Goal: Information Seeking & Learning: Learn about a topic

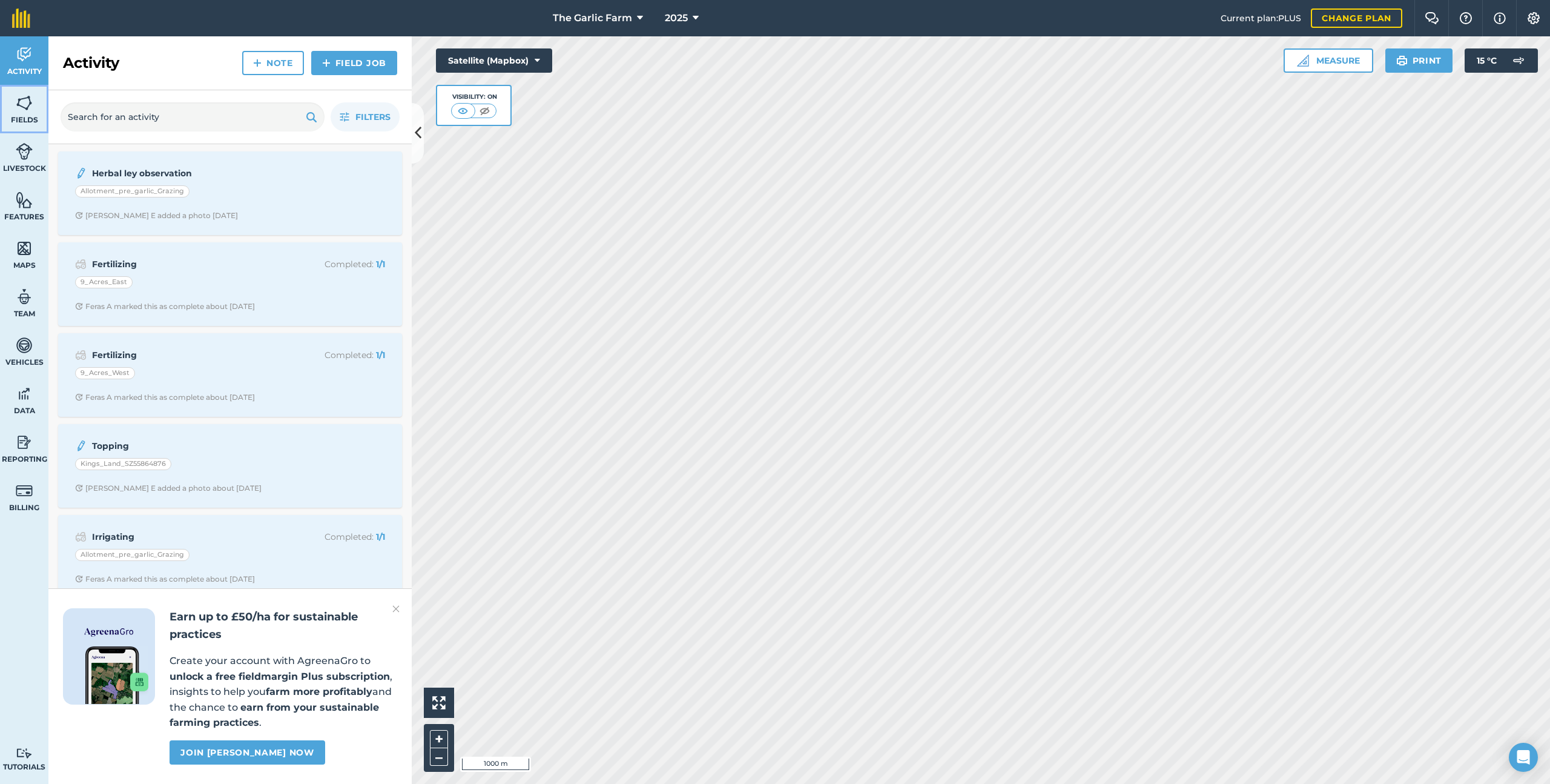
click at [31, 112] on link "Fields" at bounding box center [24, 109] width 48 height 48
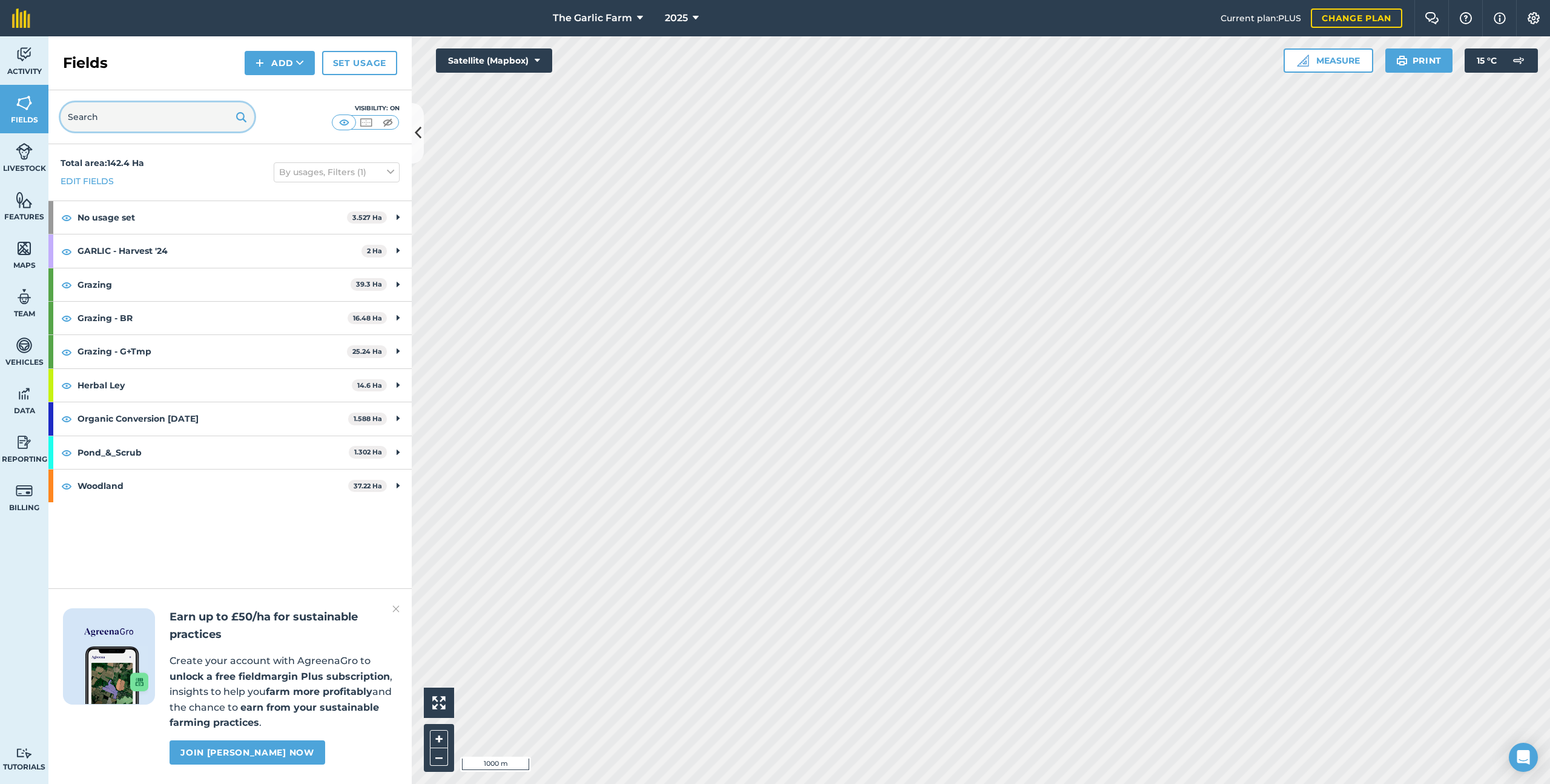
click at [137, 116] on input "text" at bounding box center [157, 116] width 194 height 29
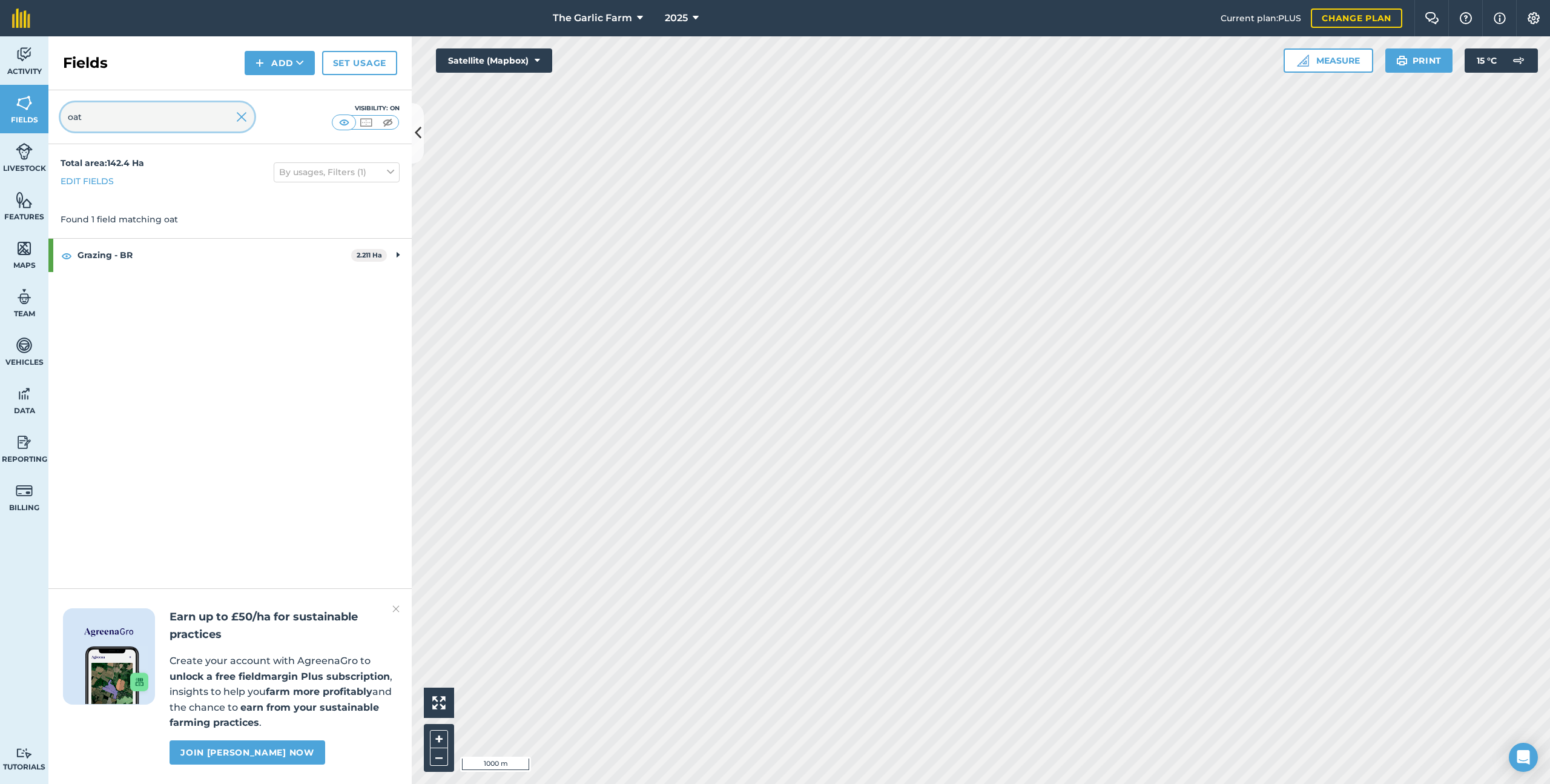
type input "oat"
click at [163, 258] on strong "Grazing - BR" at bounding box center [214, 255] width 274 height 33
click at [154, 293] on span "Oatfield_SZ56841658" at bounding box center [122, 289] width 90 height 11
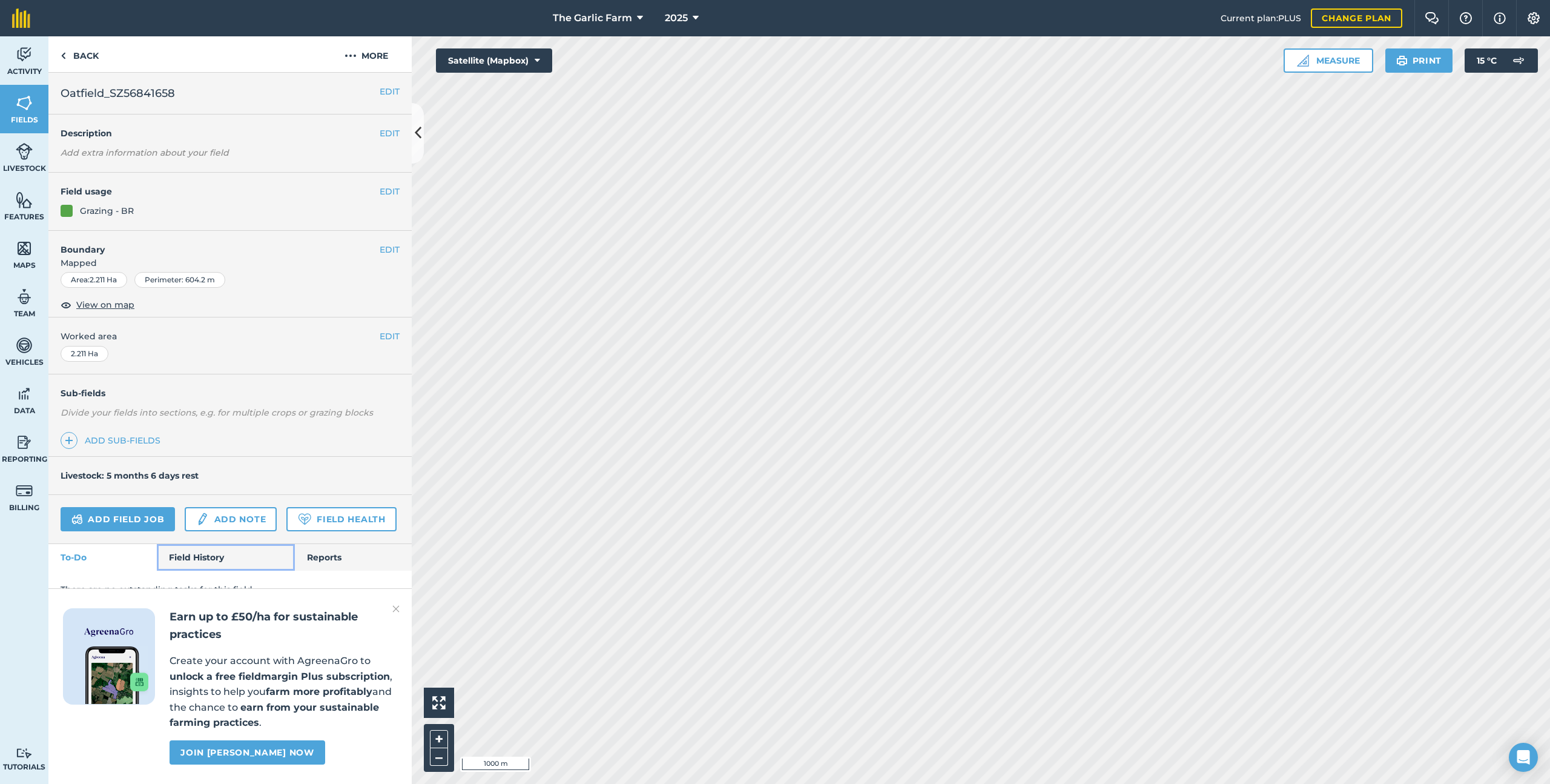
click at [231, 549] on link "Field History" at bounding box center [225, 557] width 137 height 27
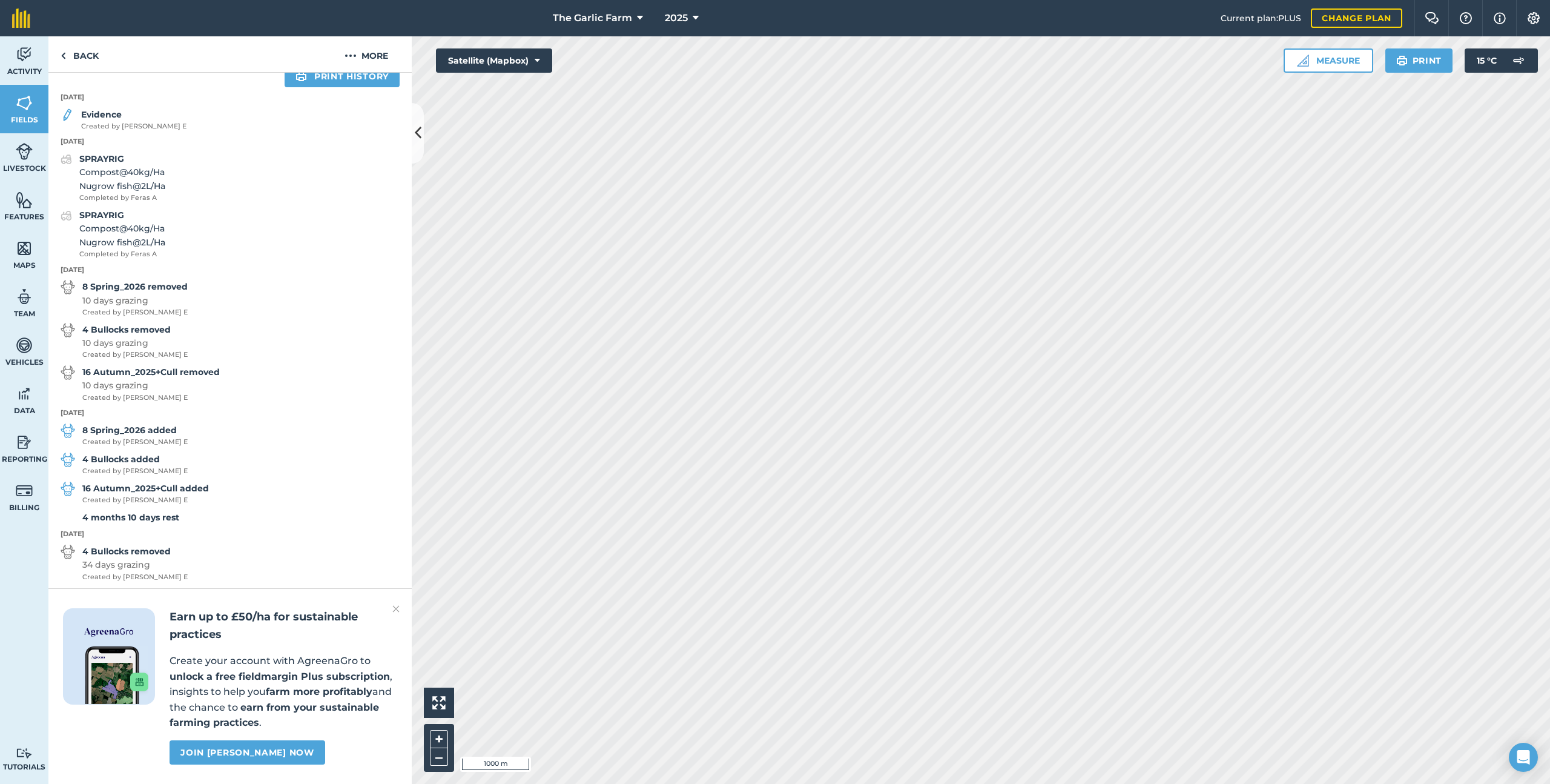
scroll to position [552, 0]
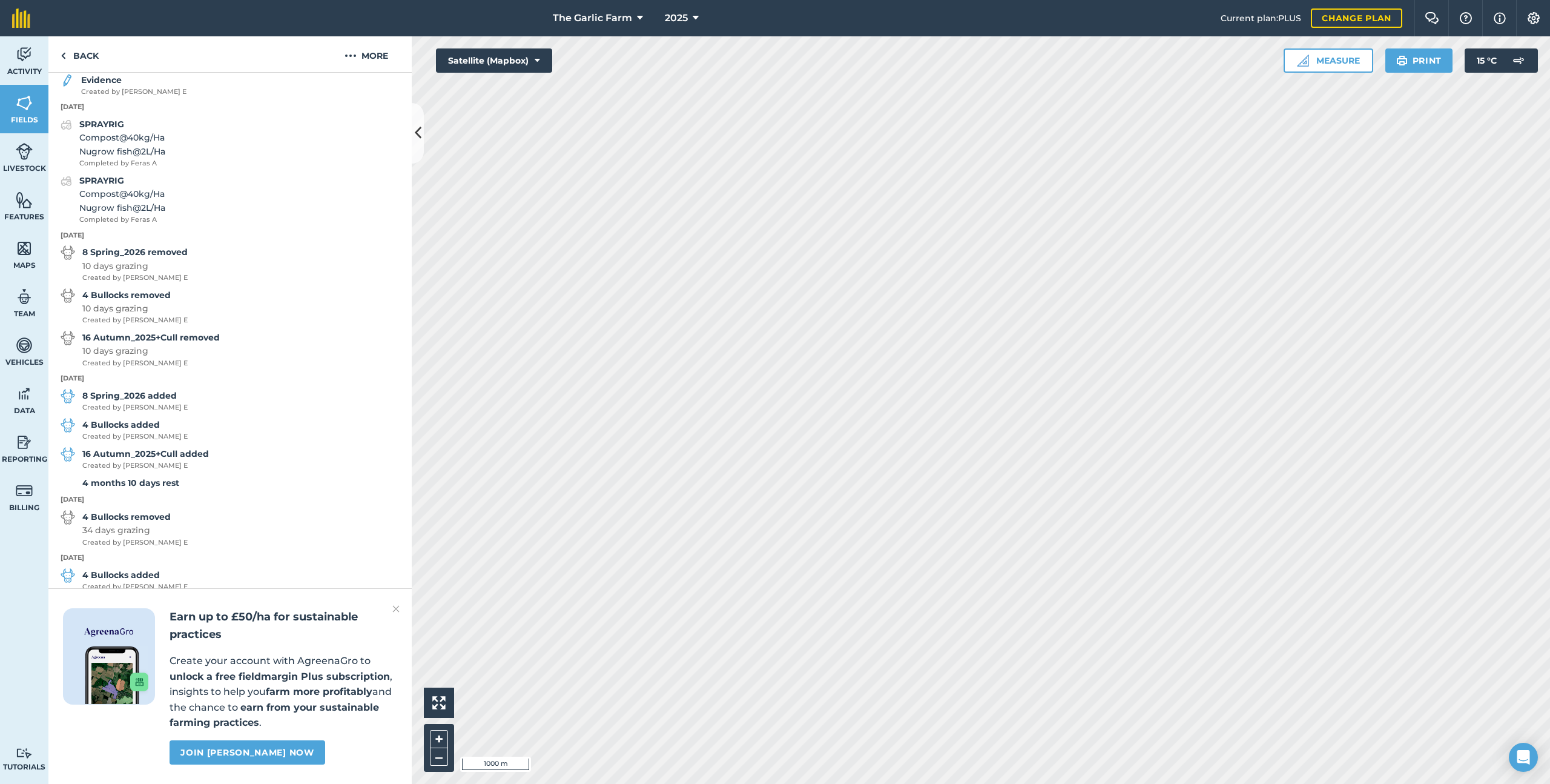
click at [397, 606] on img at bounding box center [396, 608] width 8 height 14
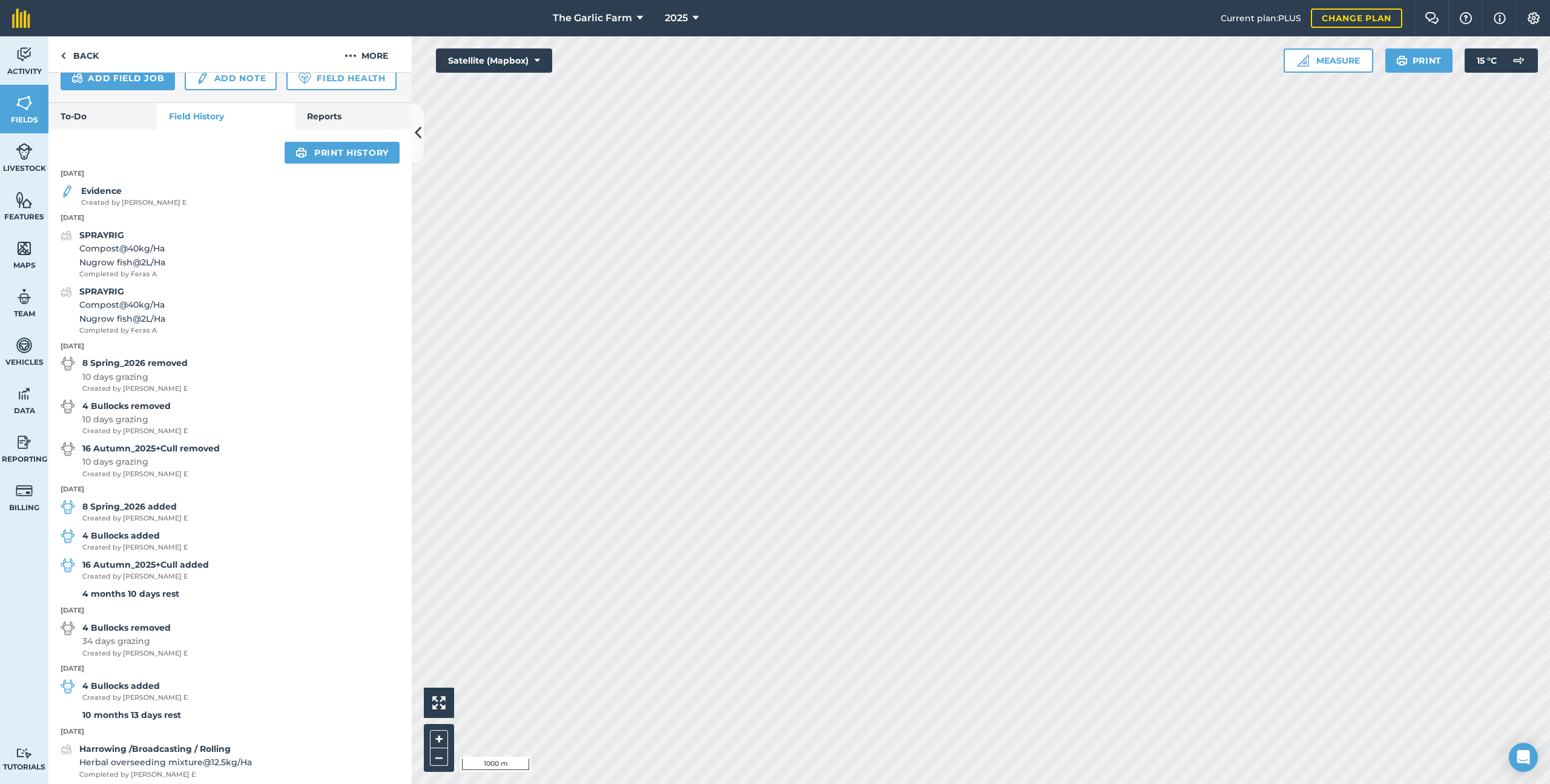
scroll to position [435, 0]
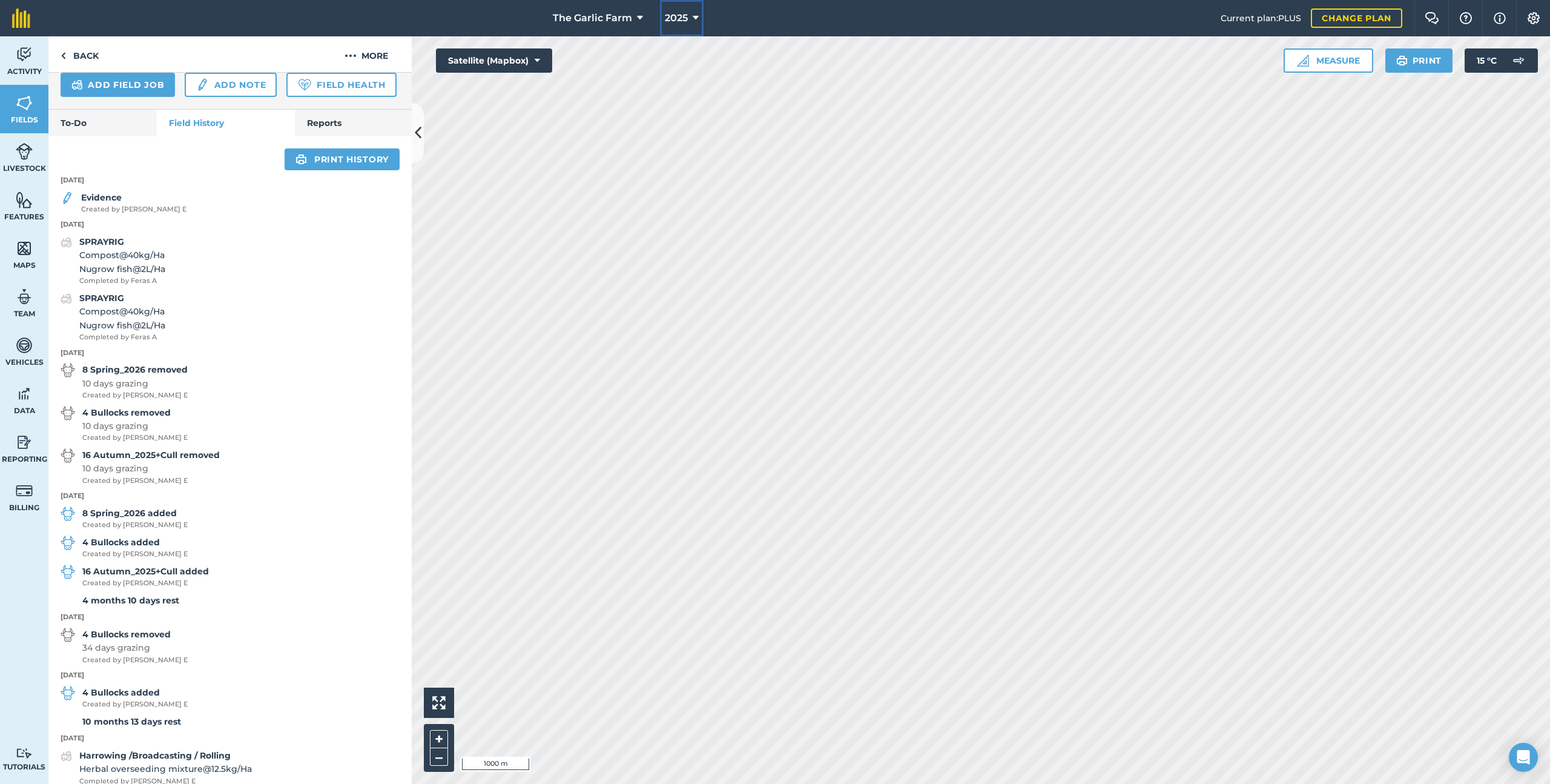
click at [682, 15] on span "2025" at bounding box center [676, 18] width 23 height 14
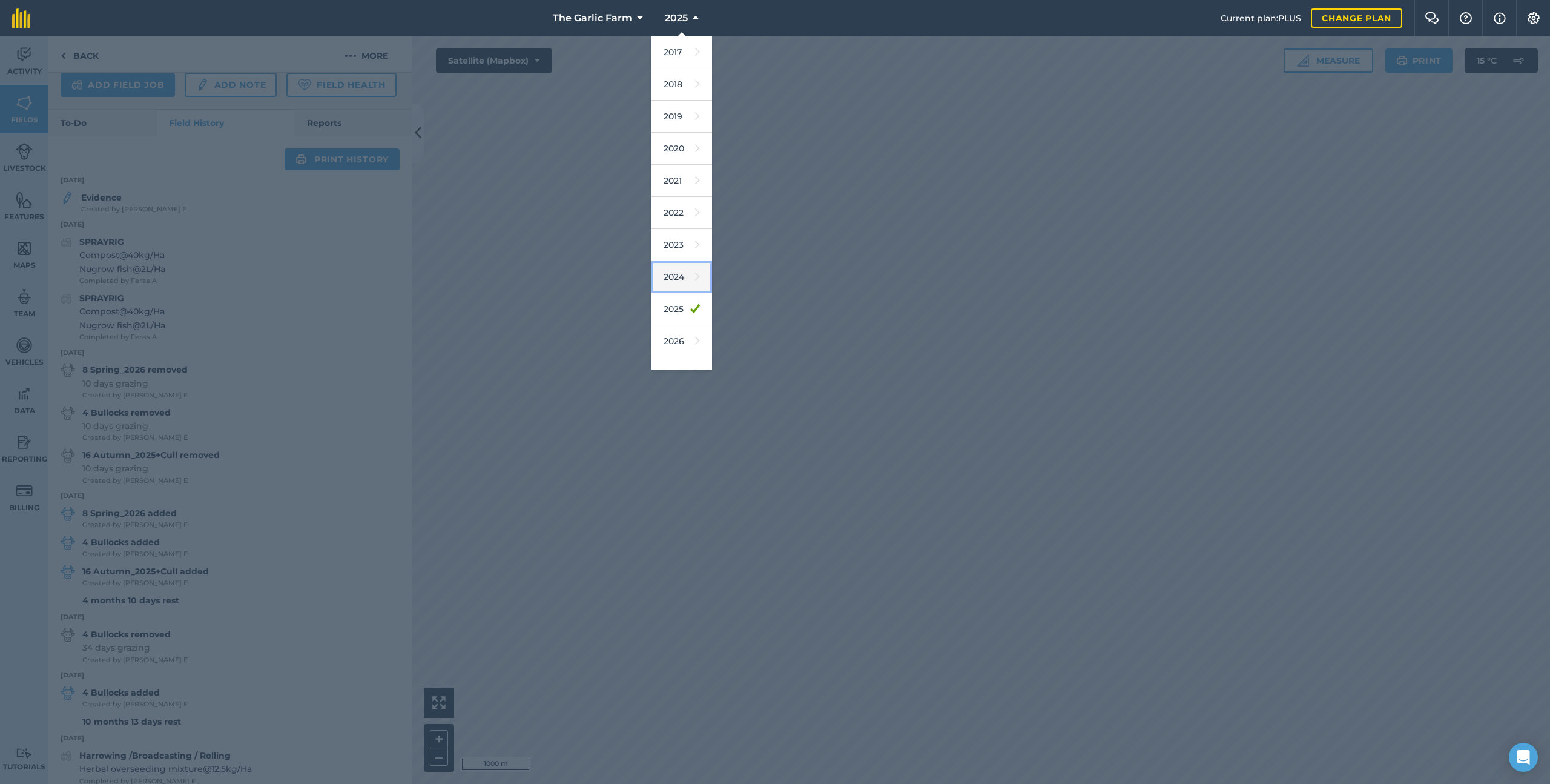
click at [686, 289] on link "2024" at bounding box center [682, 277] width 61 height 32
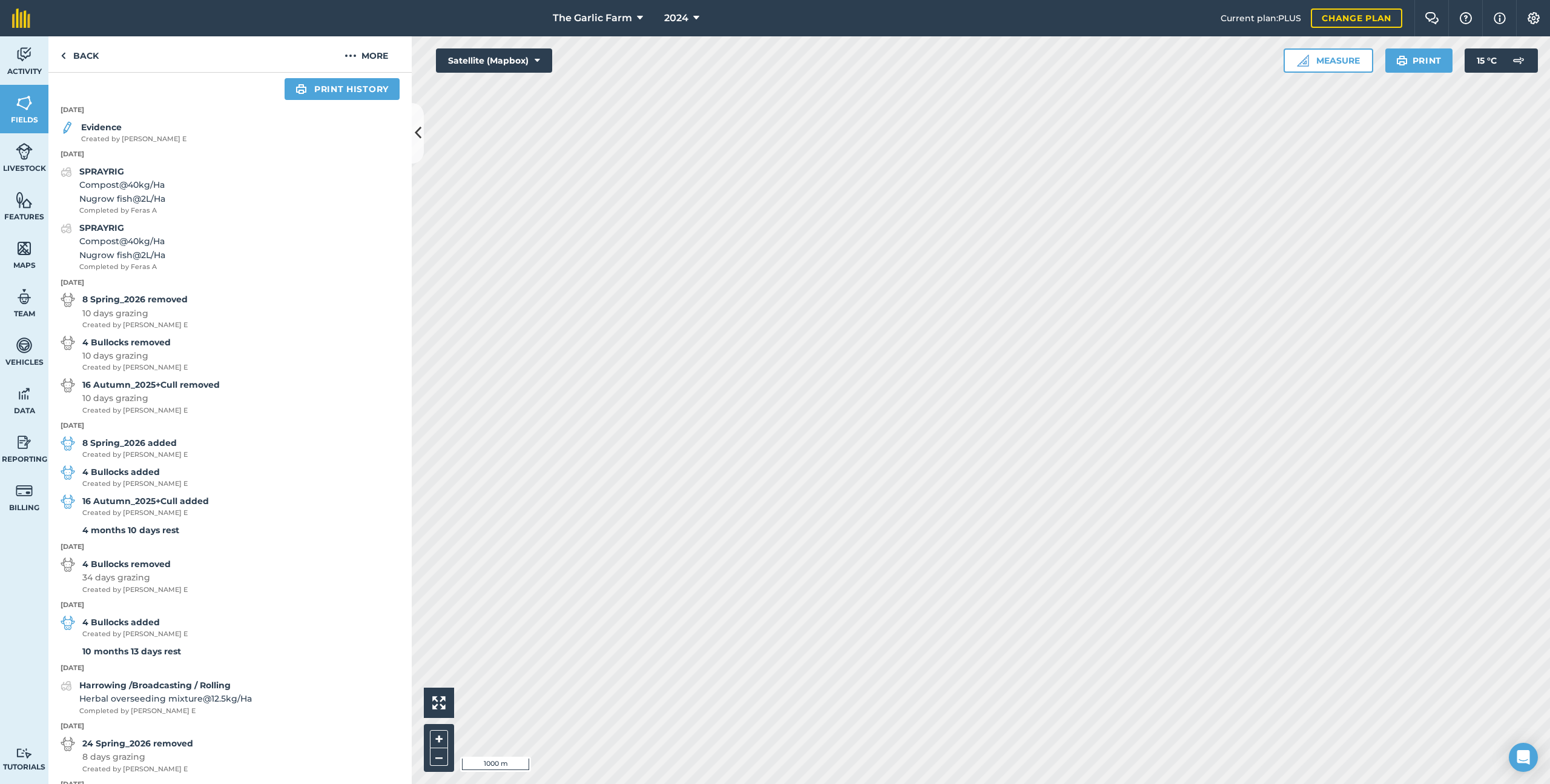
scroll to position [496, 0]
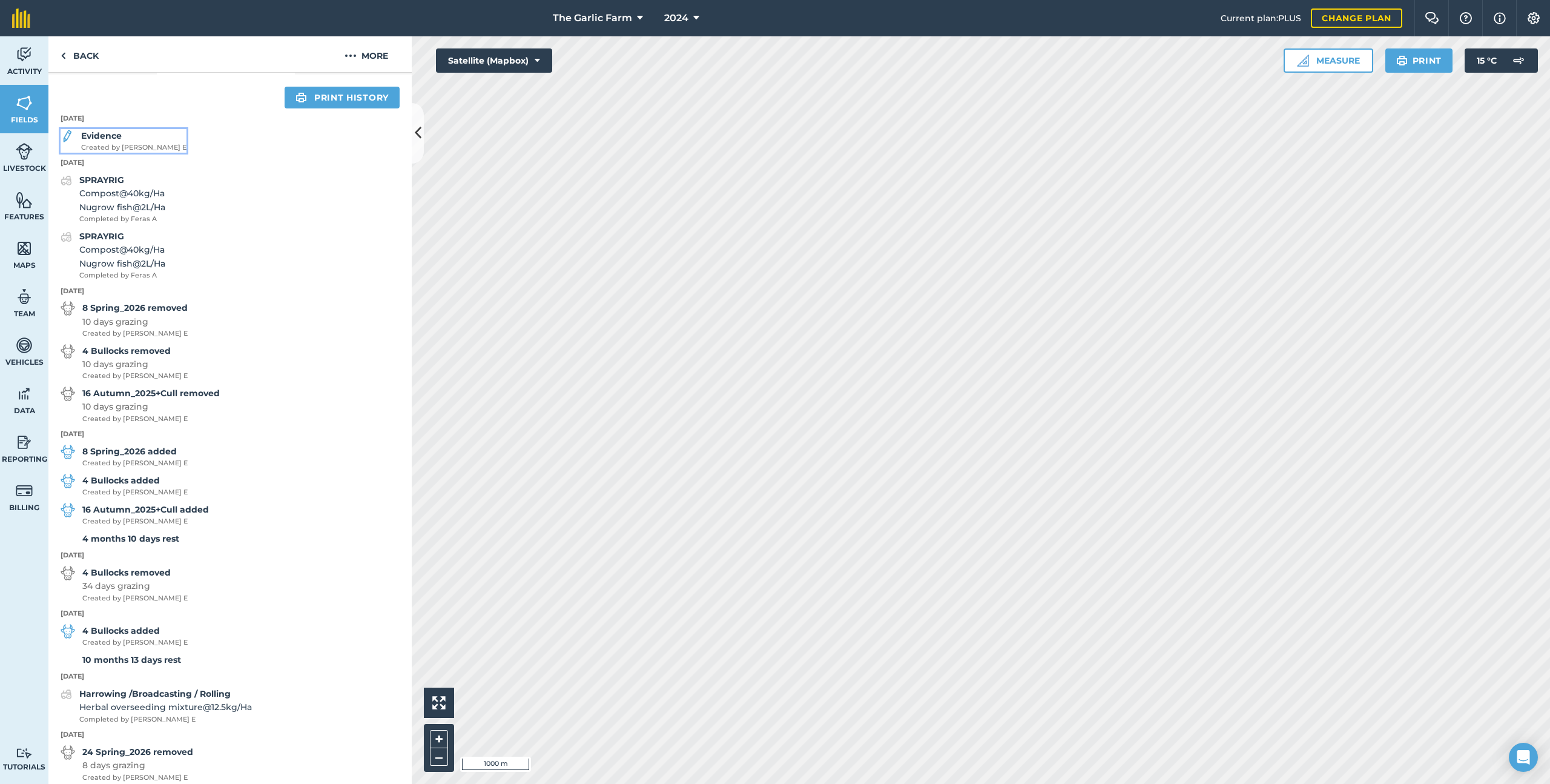
click at [97, 137] on strong "Evidence" at bounding box center [101, 136] width 41 height 11
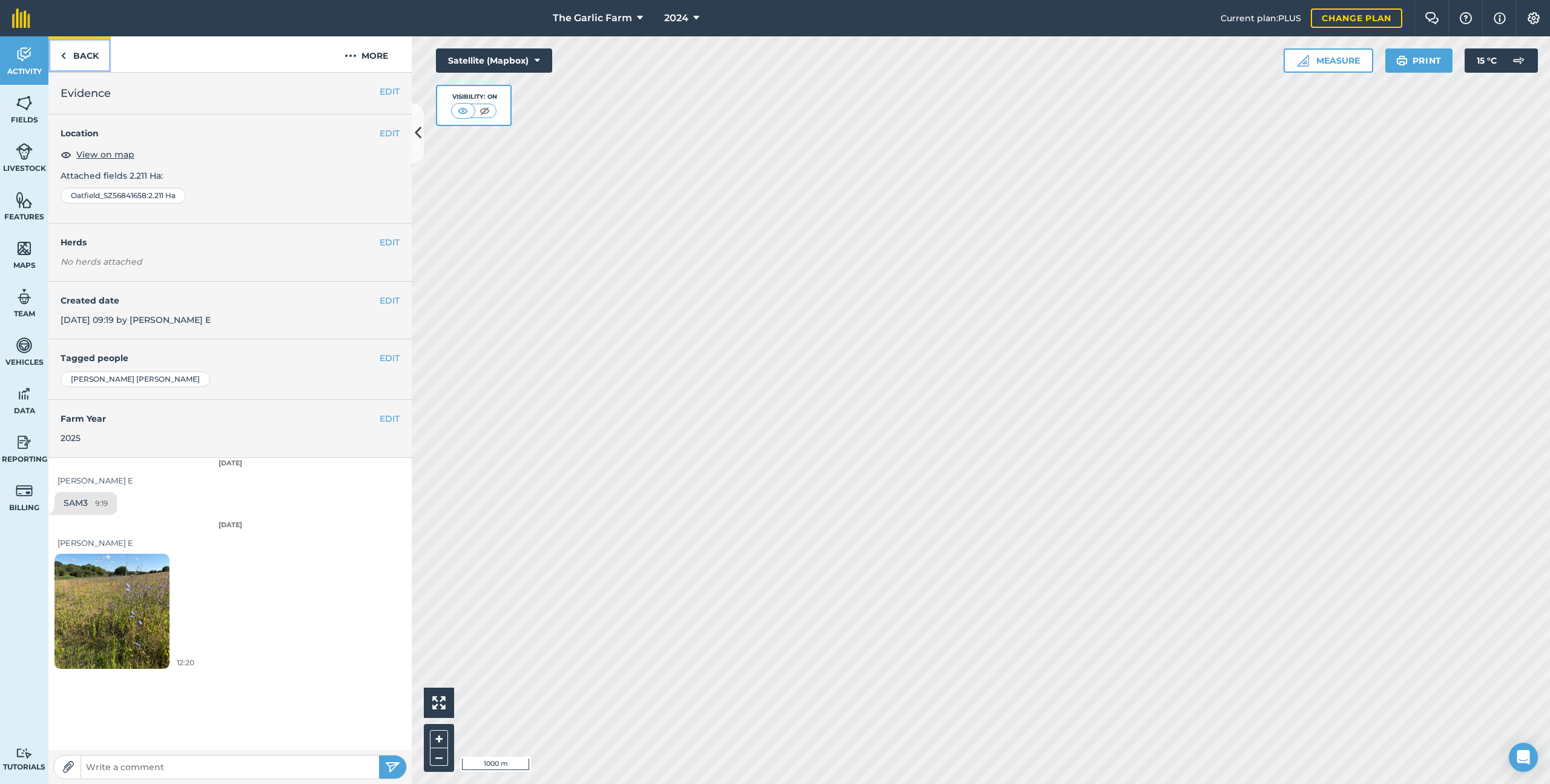
click at [88, 55] on link "Back" at bounding box center [80, 54] width 62 height 36
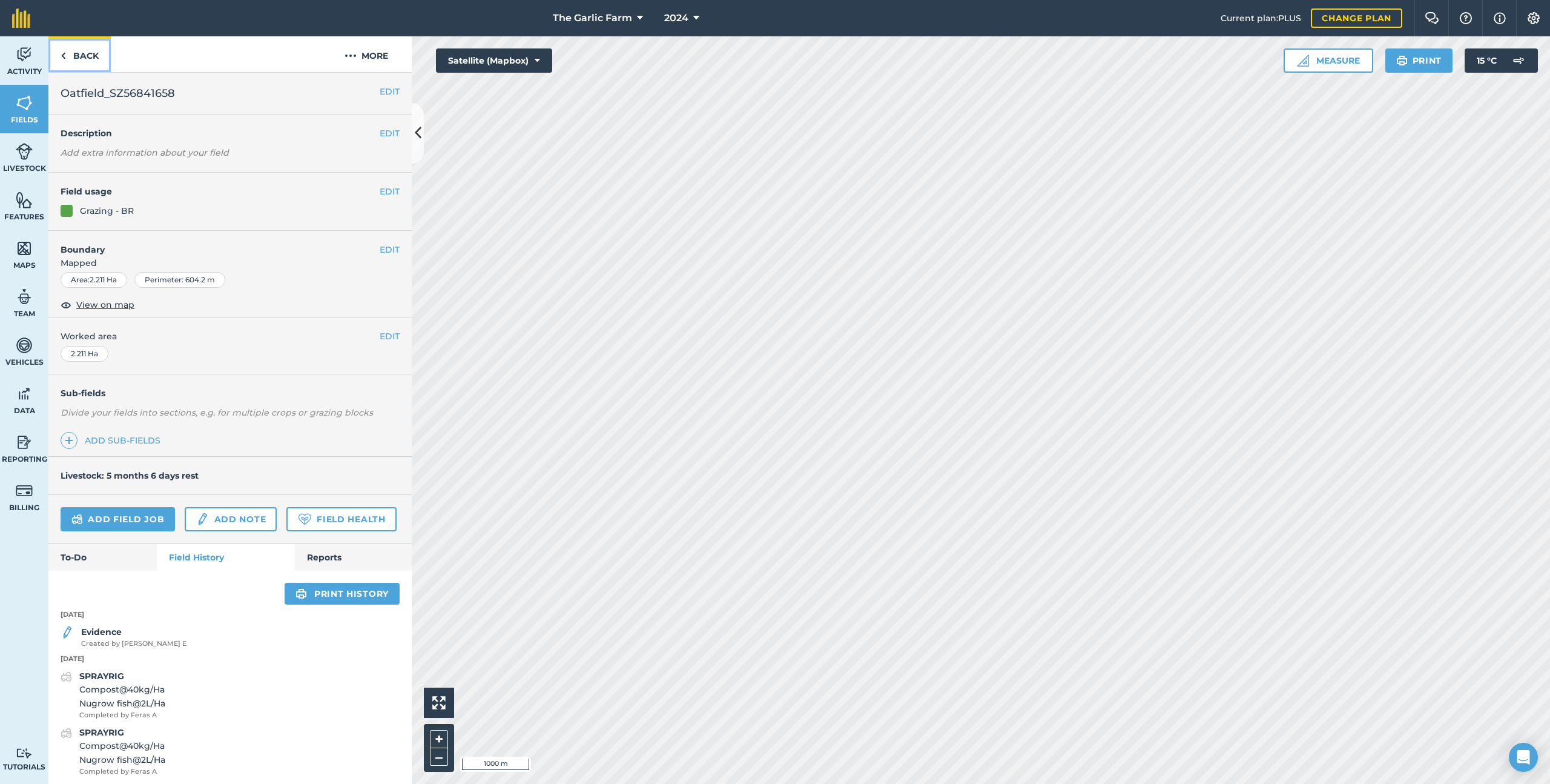
click at [88, 55] on link "Back" at bounding box center [80, 54] width 62 height 36
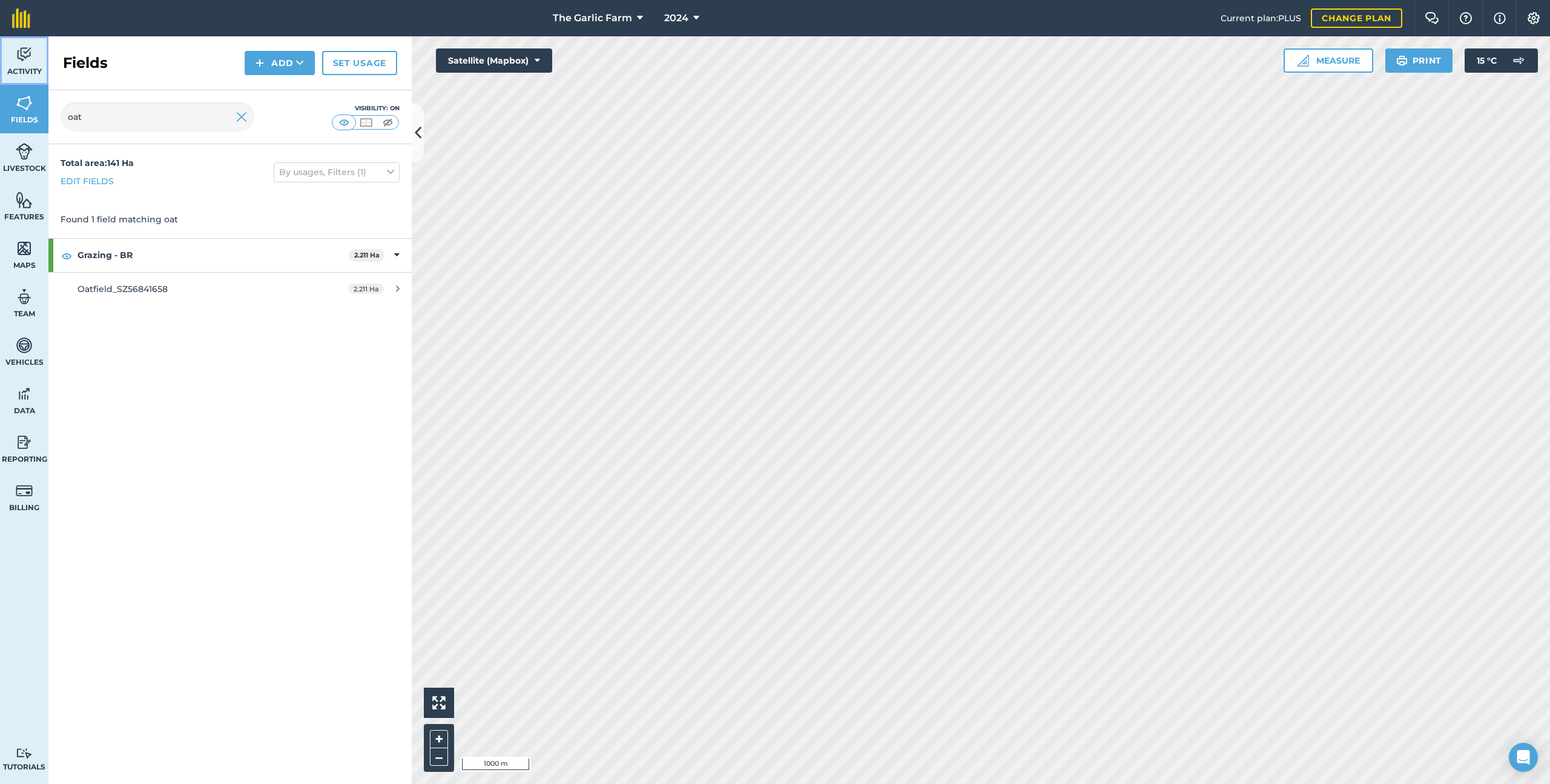
click at [22, 71] on span "Activity" at bounding box center [24, 71] width 48 height 9
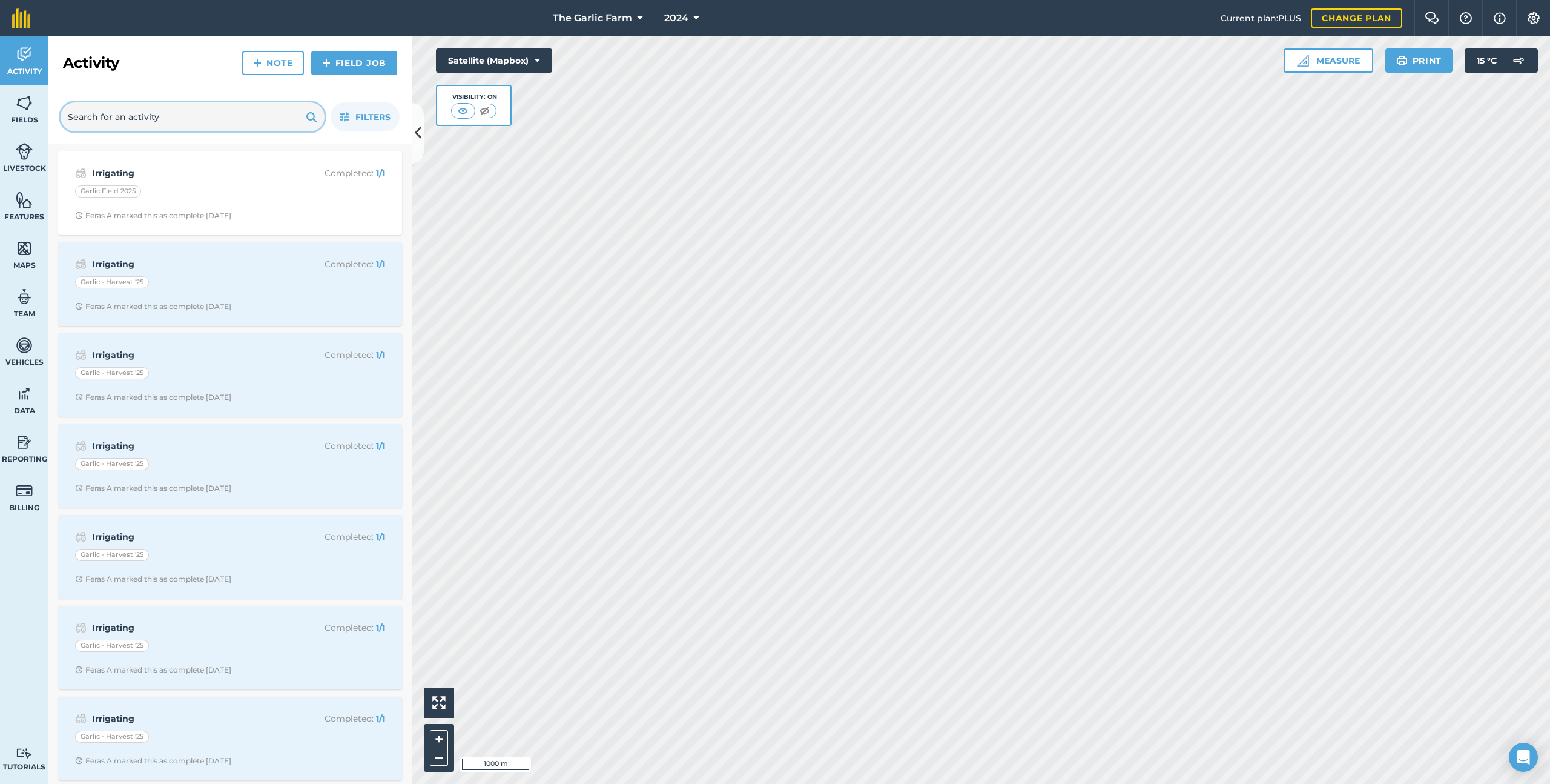
click at [98, 119] on input "text" at bounding box center [192, 116] width 264 height 29
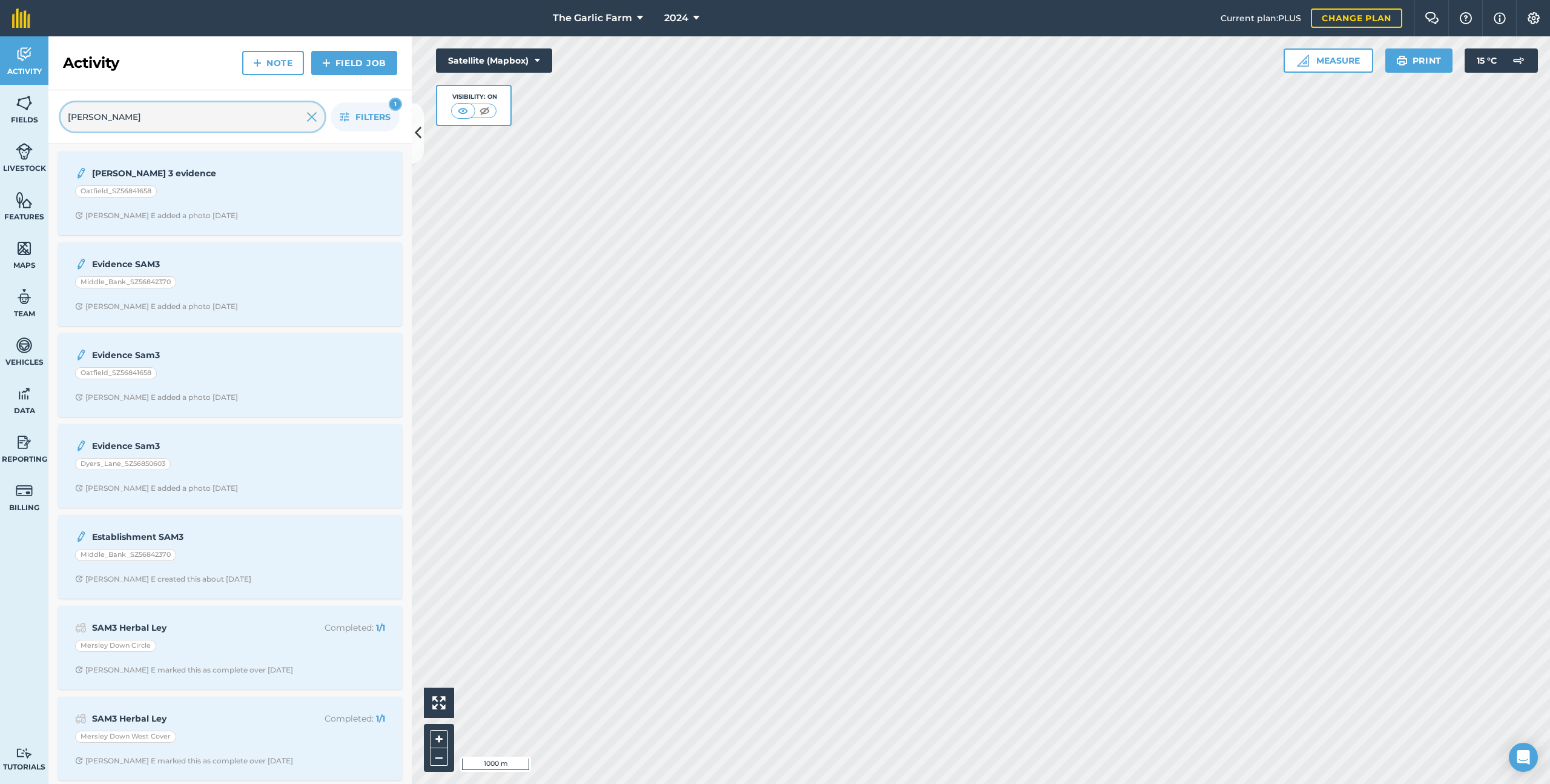
type input "[PERSON_NAME]"
click at [263, 213] on span "[PERSON_NAME] E added a photo [DATE]" at bounding box center [229, 216] width 310 height 9
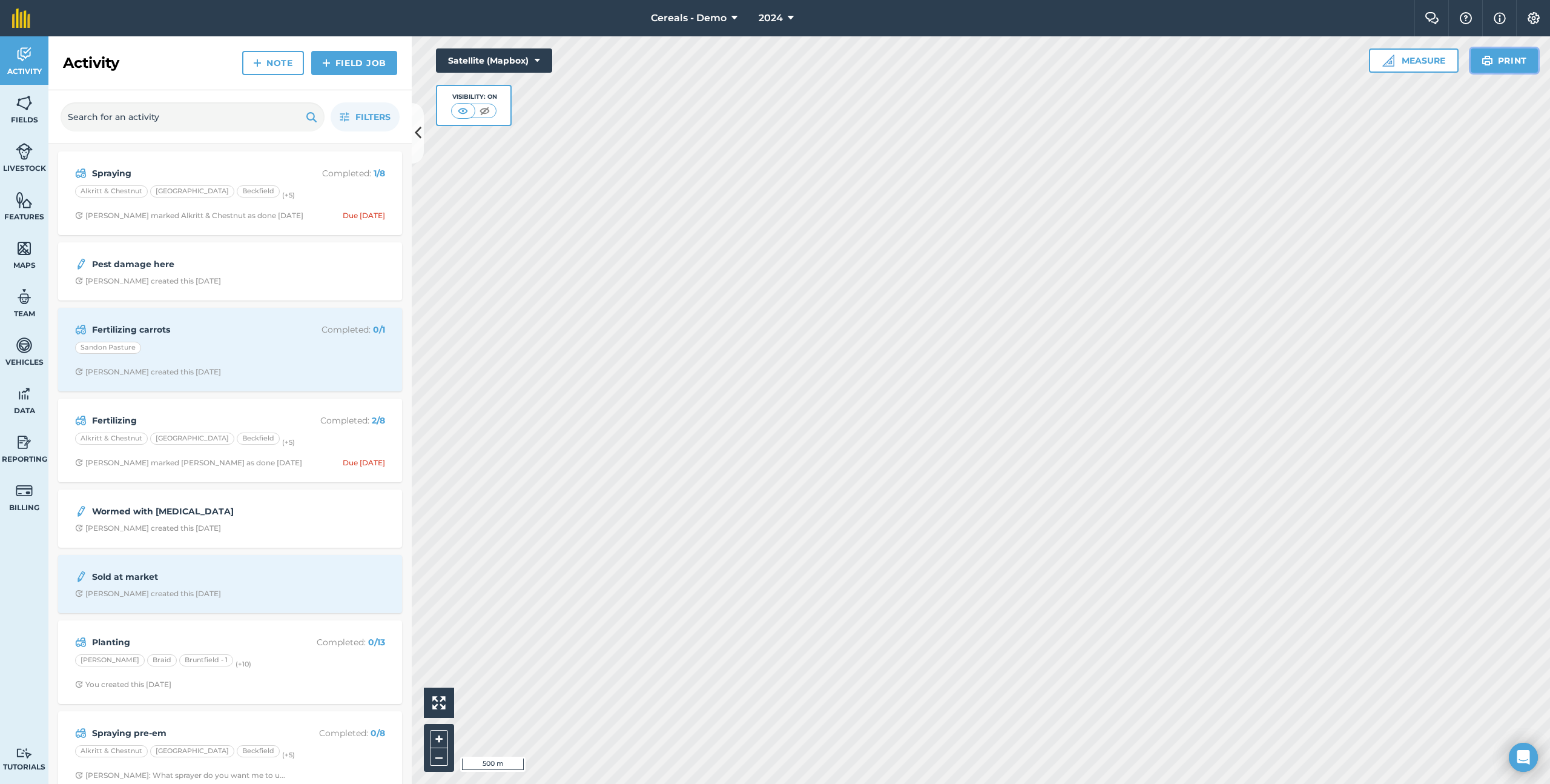
click at [1495, 59] on button "Print" at bounding box center [1505, 61] width 68 height 25
